Goal: Task Accomplishment & Management: Use online tool/utility

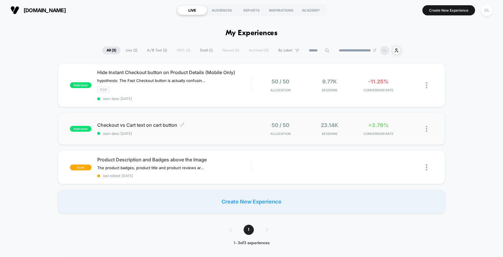
click at [117, 125] on span "Checkout vs Cart text on cart button Click to edit experience details" at bounding box center [174, 125] width 154 height 6
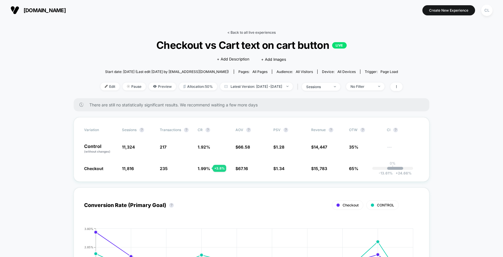
click at [238, 32] on link "< Back to all live experiences" at bounding box center [251, 32] width 48 height 4
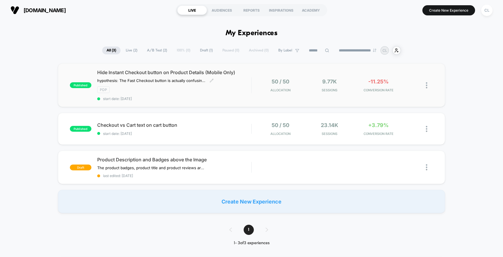
click at [155, 77] on div "Hide Instant Checkout button on Product Details (Mobile Only) hypothesis: The F…" at bounding box center [174, 85] width 154 height 31
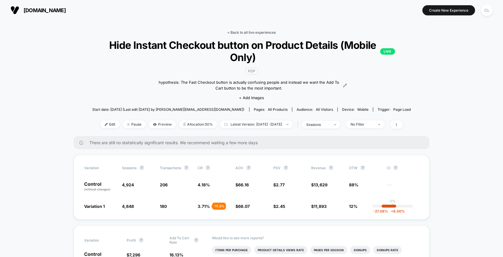
click at [243, 33] on link "< Back to all live experiences" at bounding box center [251, 32] width 48 height 4
